Goal: Use online tool/utility: Utilize a website feature to perform a specific function

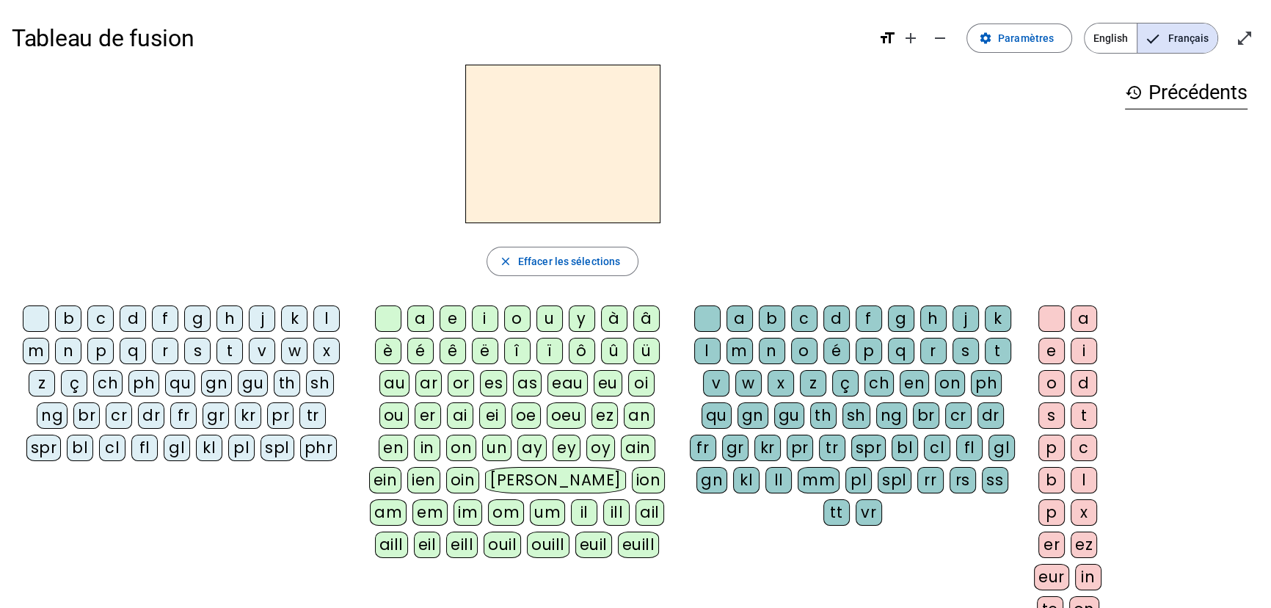
click at [132, 321] on div "d" at bounding box center [133, 318] width 26 height 26
click at [552, 318] on div "u" at bounding box center [550, 318] width 26 height 26
click at [69, 318] on div "b" at bounding box center [68, 318] width 26 height 26
click at [233, 350] on div "t" at bounding box center [230, 351] width 26 height 26
click at [203, 351] on div "s" at bounding box center [197, 351] width 26 height 26
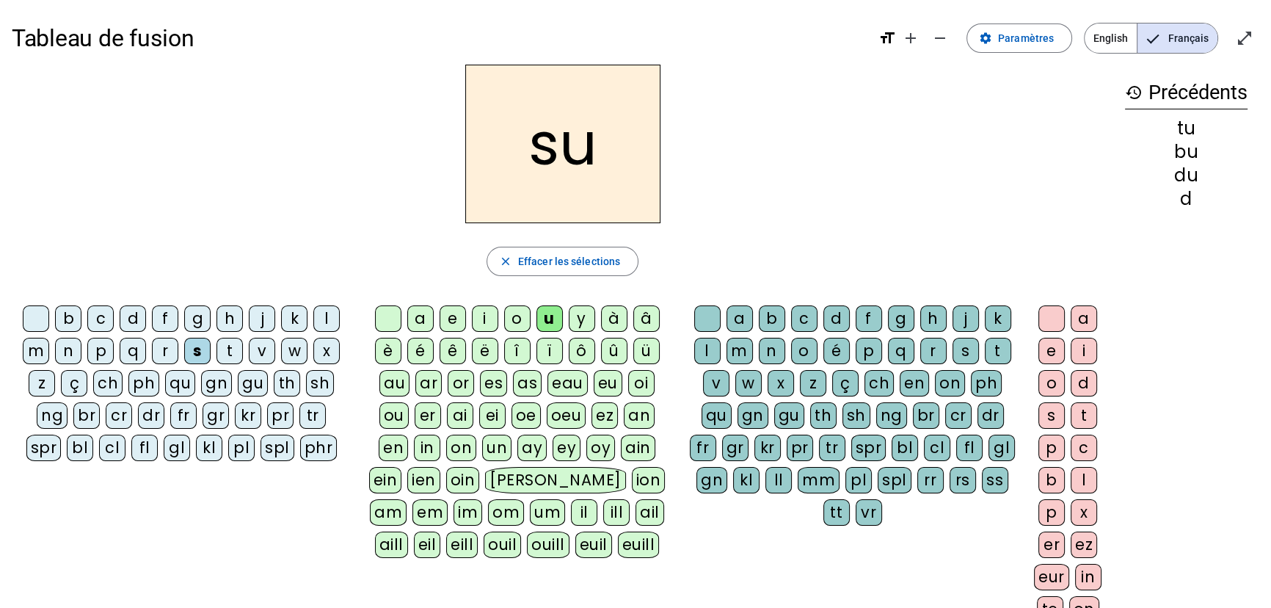
click at [446, 316] on div "e" at bounding box center [453, 318] width 26 height 26
click at [421, 316] on div "a" at bounding box center [420, 318] width 26 height 26
click at [805, 316] on div "c" at bounding box center [804, 318] width 26 height 26
click at [326, 317] on div "l" at bounding box center [326, 318] width 26 height 26
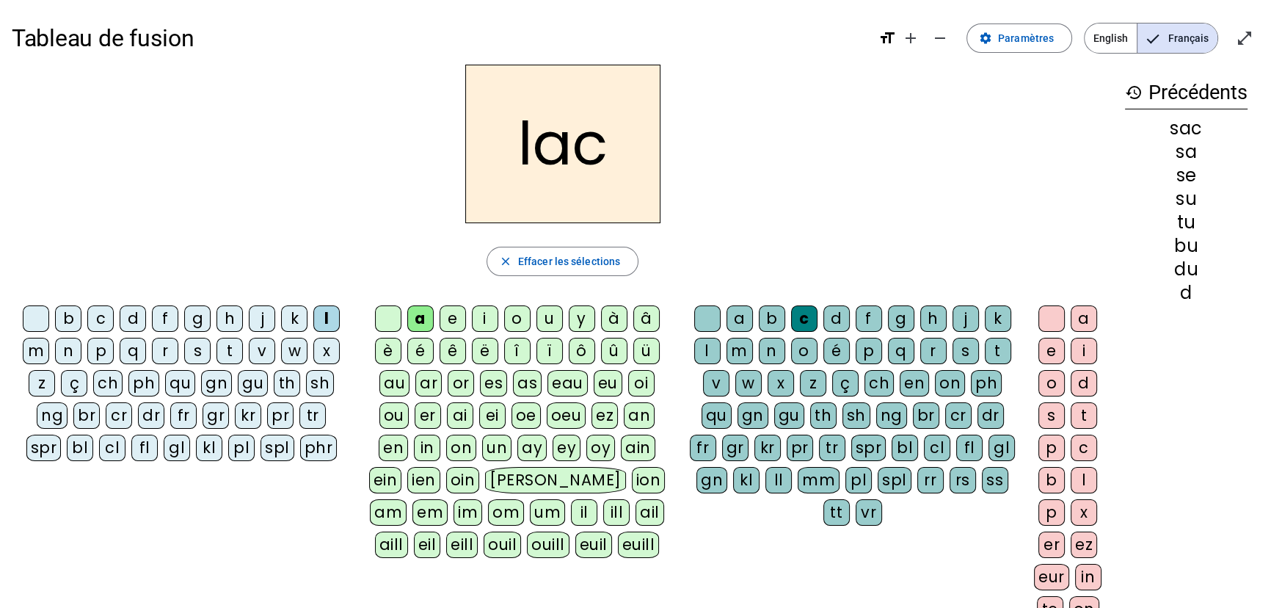
click at [704, 319] on div at bounding box center [707, 318] width 26 height 26
click at [29, 349] on div "m" at bounding box center [36, 351] width 26 height 26
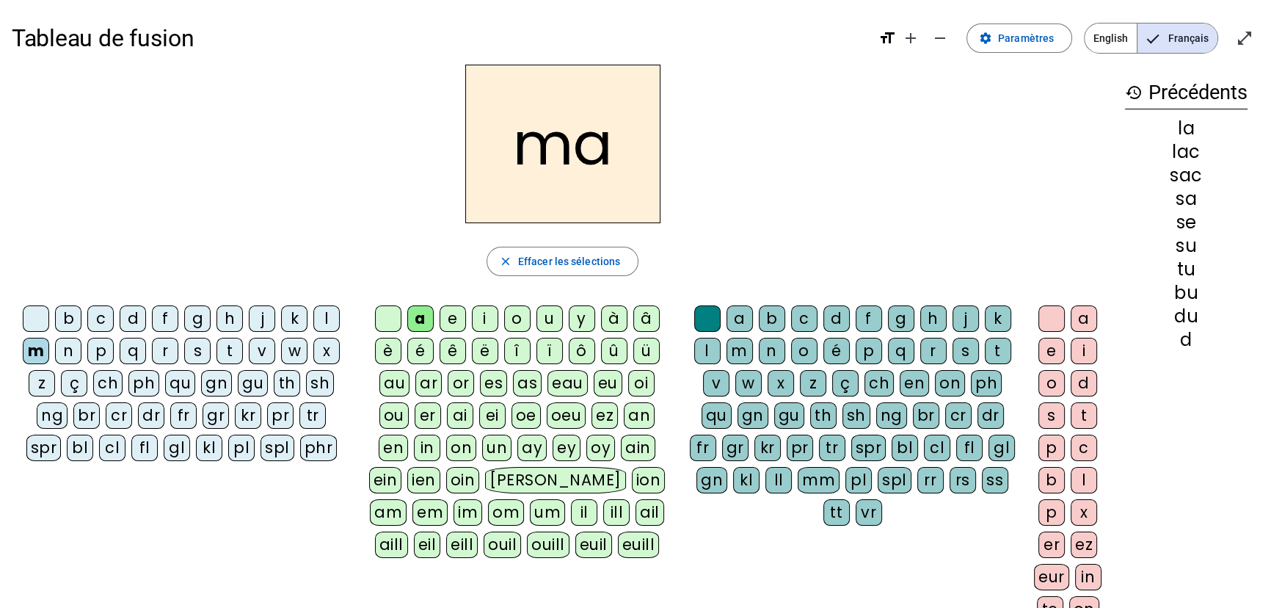
click at [706, 352] on div "l" at bounding box center [707, 351] width 26 height 26
click at [67, 319] on div "b" at bounding box center [68, 318] width 26 height 26
